Goal: Task Accomplishment & Management: Use online tool/utility

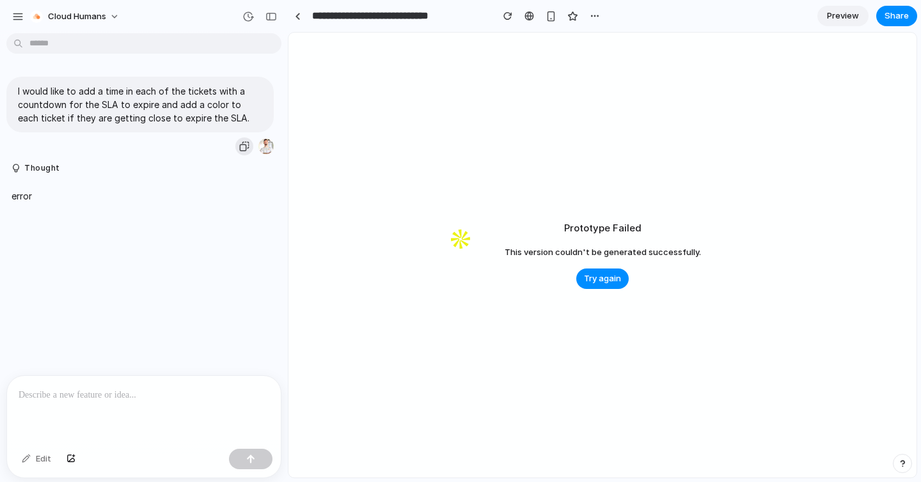
click at [241, 145] on div "button" at bounding box center [244, 146] width 10 height 10
click at [134, 405] on div at bounding box center [144, 410] width 274 height 68
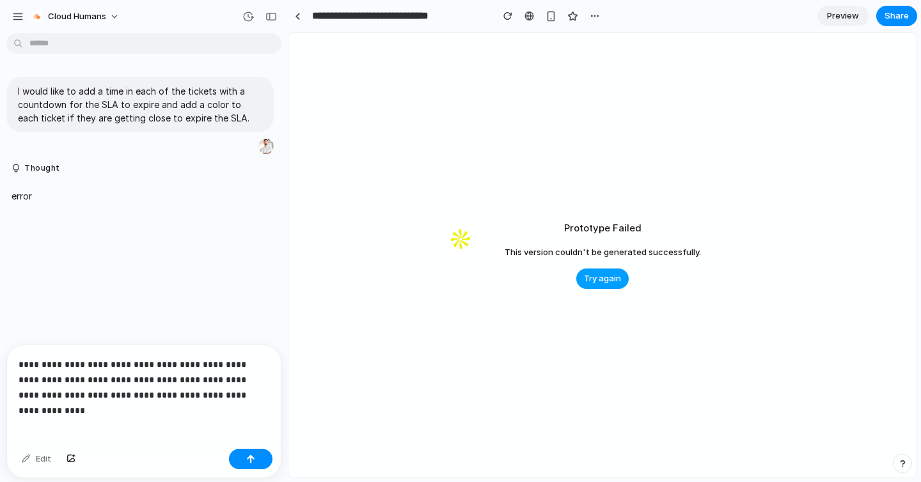
click at [599, 274] on span "Try again" at bounding box center [602, 278] width 37 height 13
click at [599, 281] on span "Try again" at bounding box center [602, 278] width 37 height 13
click at [256, 455] on button "button" at bounding box center [250, 459] width 43 height 20
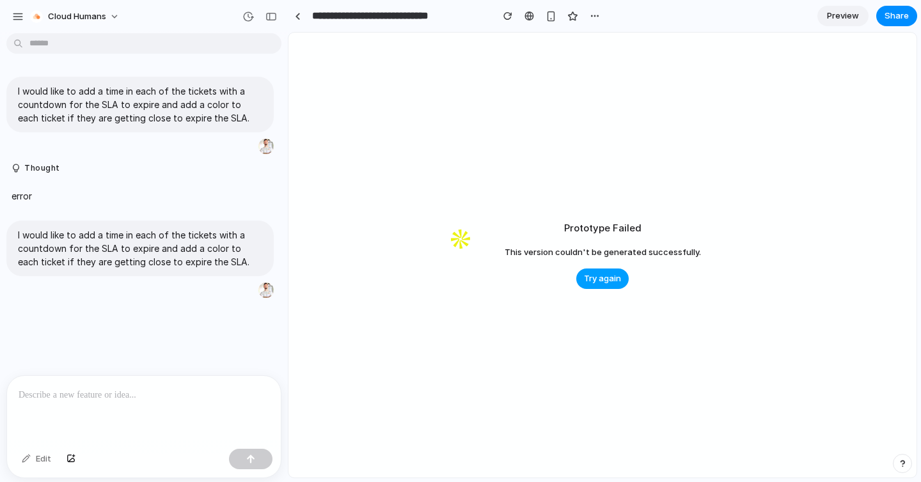
click at [593, 271] on button "Try again" at bounding box center [602, 278] width 52 height 20
type input "**********"
